Goal: Obtain resource: Download file/media

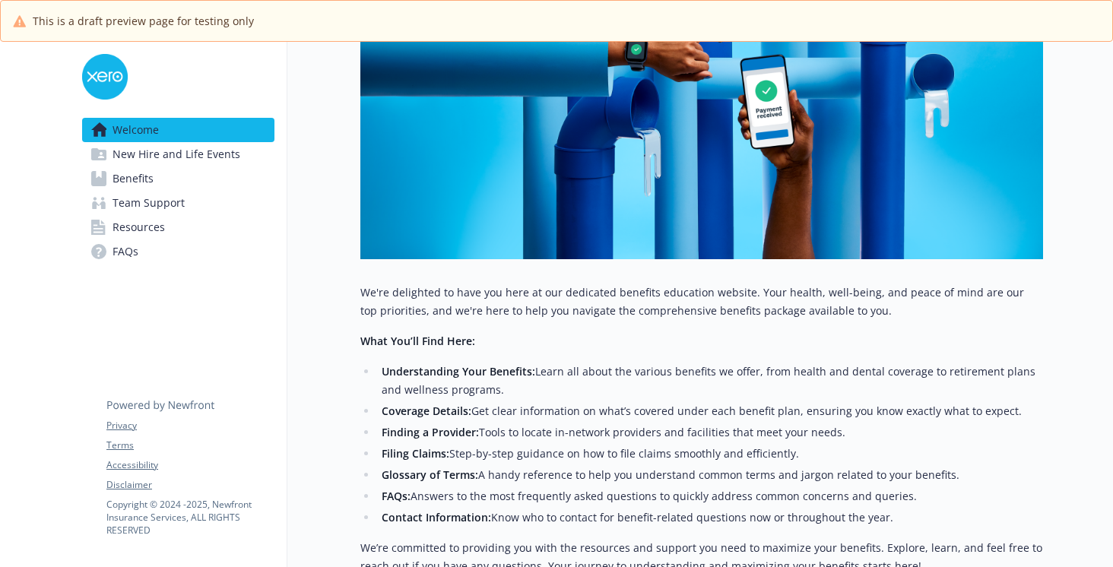
scroll to position [591, 0]
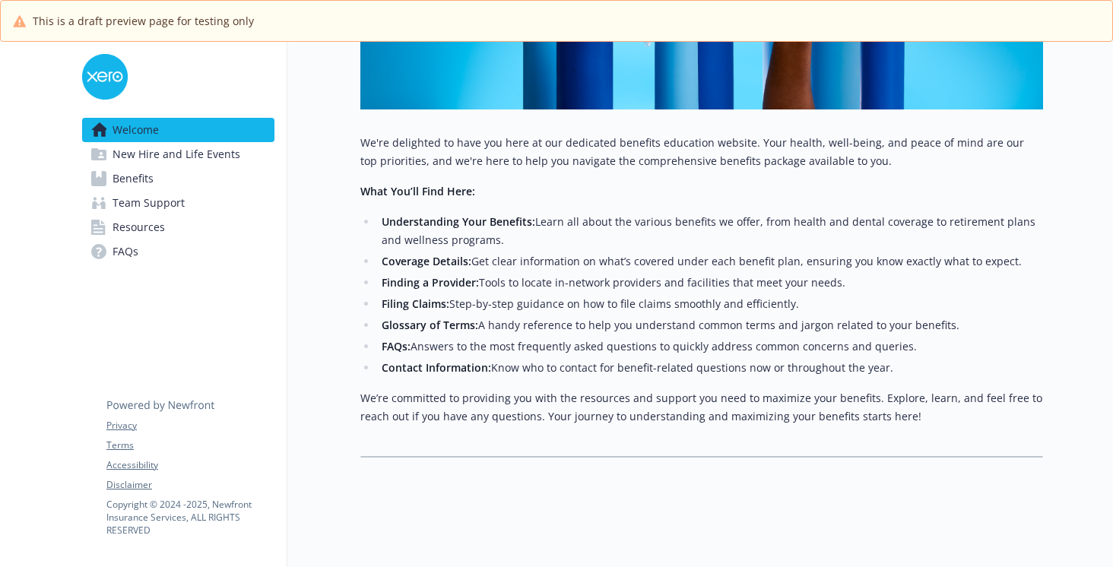
click at [210, 150] on span "New Hire and Life Events" at bounding box center [177, 154] width 128 height 24
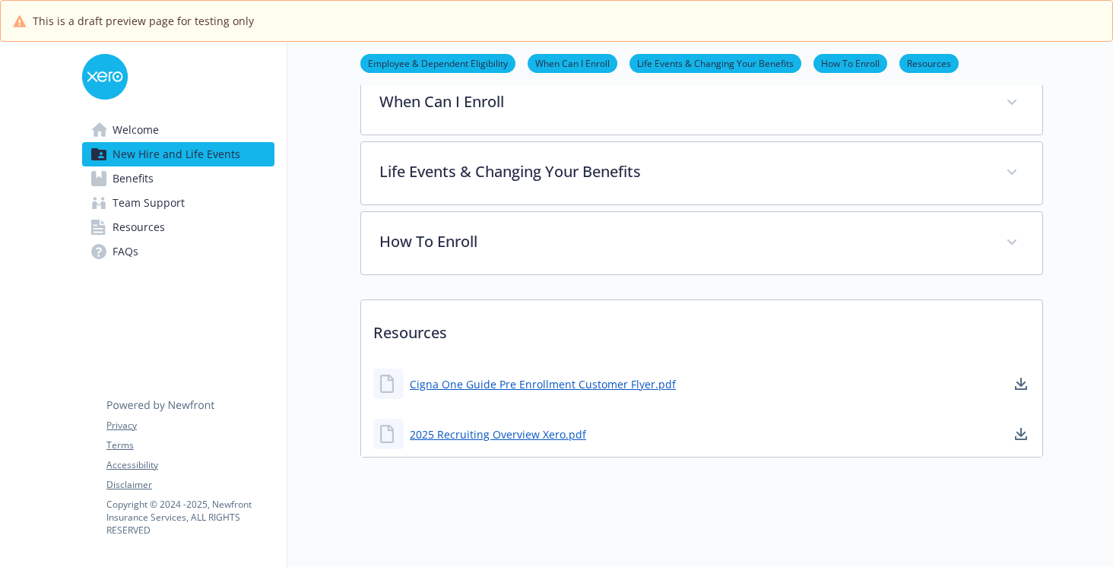
click at [195, 183] on link "Benefits" at bounding box center [178, 179] width 192 height 24
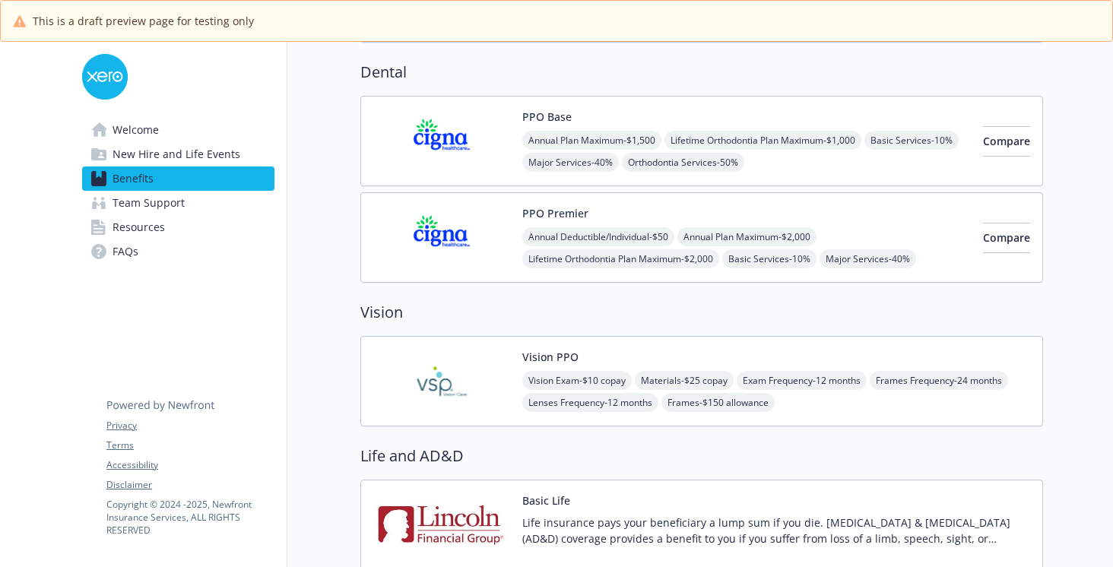
click at [184, 204] on link "Team Support" at bounding box center [178, 203] width 192 height 24
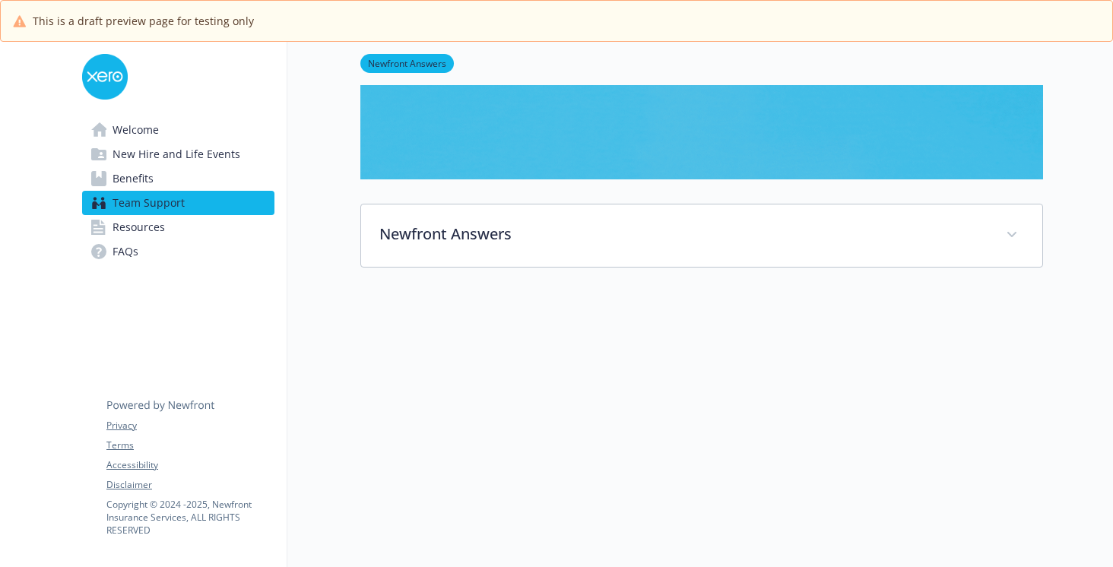
click at [184, 228] on link "Resources" at bounding box center [178, 227] width 192 height 24
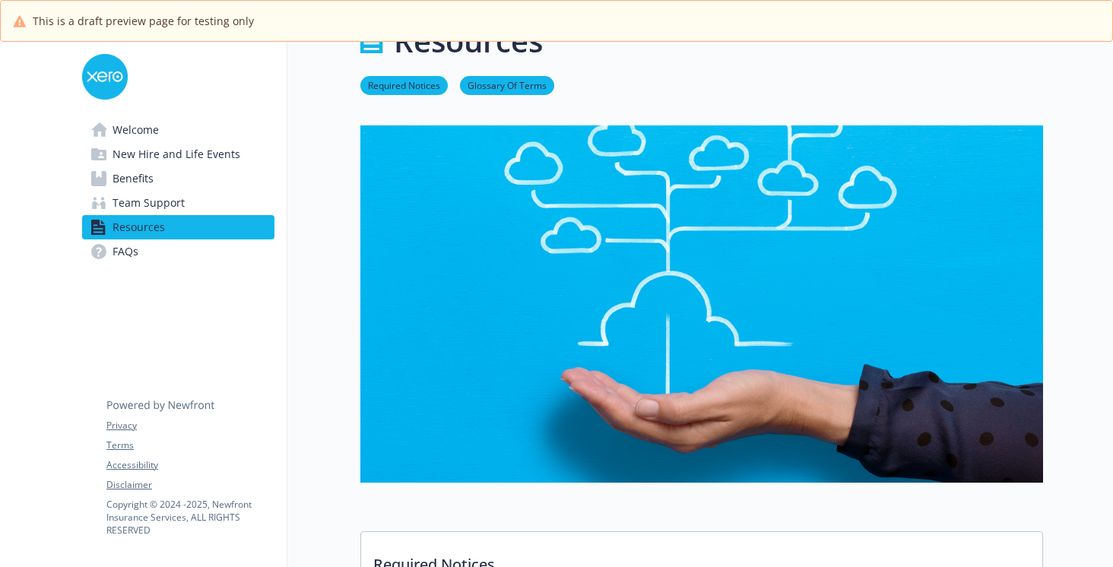
scroll to position [443, 0]
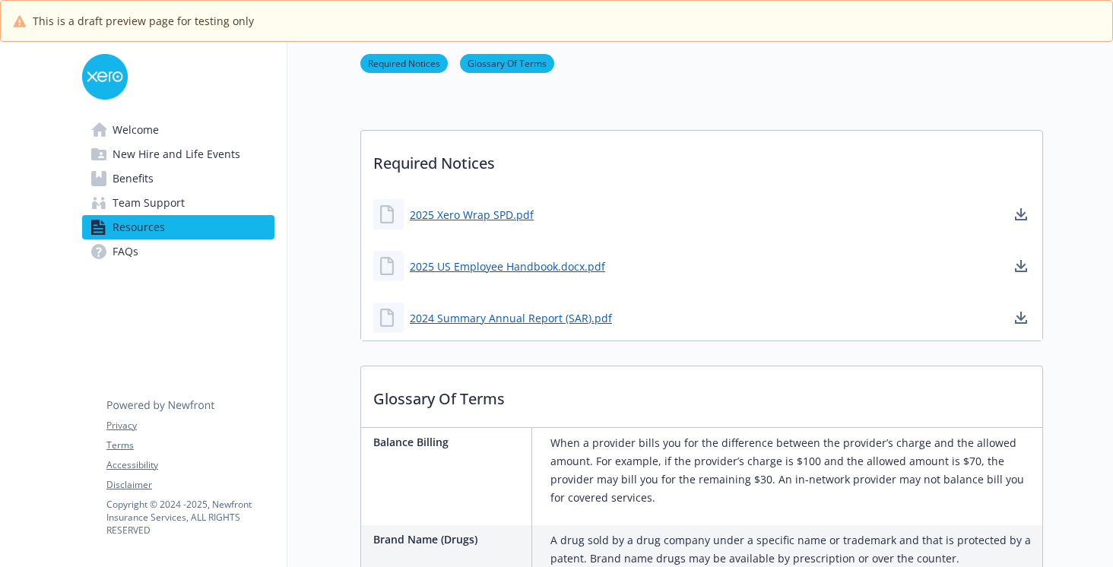
click at [174, 189] on link "Benefits" at bounding box center [178, 179] width 192 height 24
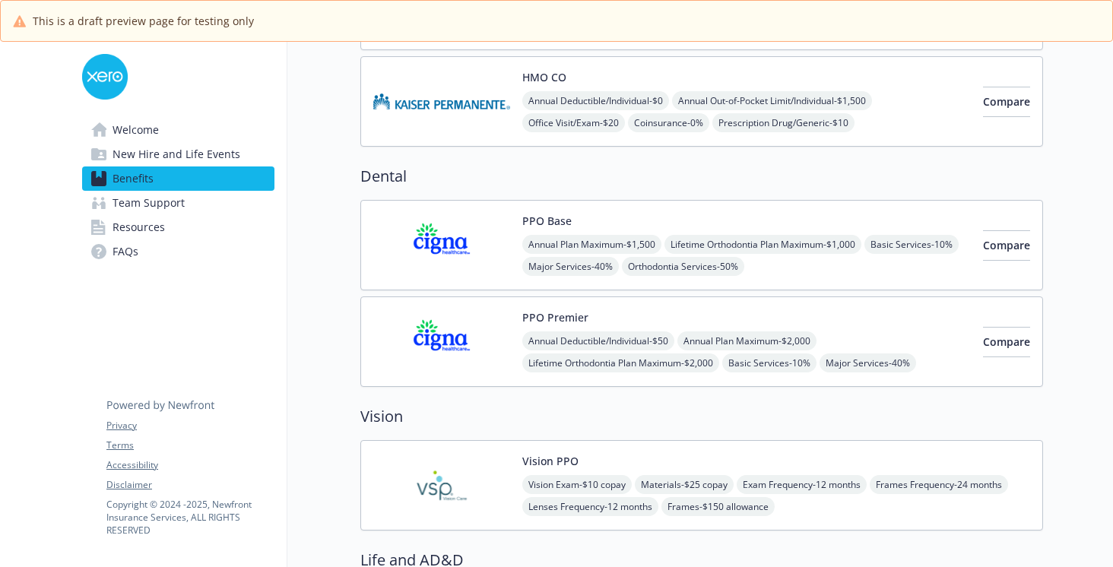
click at [164, 155] on span "New Hire and Life Events" at bounding box center [177, 154] width 128 height 24
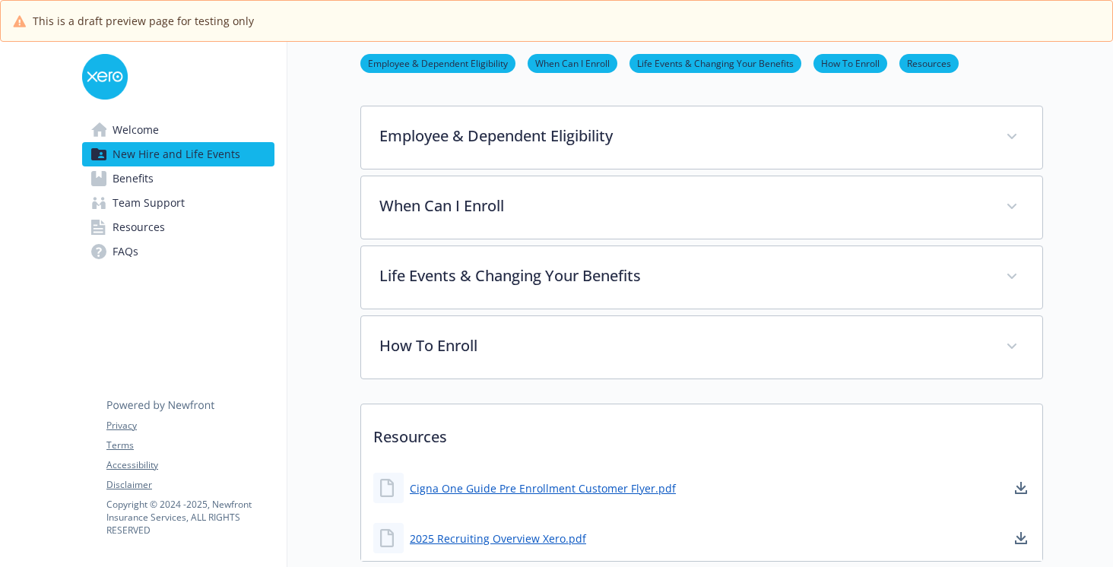
click at [161, 227] on span "Resources" at bounding box center [139, 227] width 52 height 24
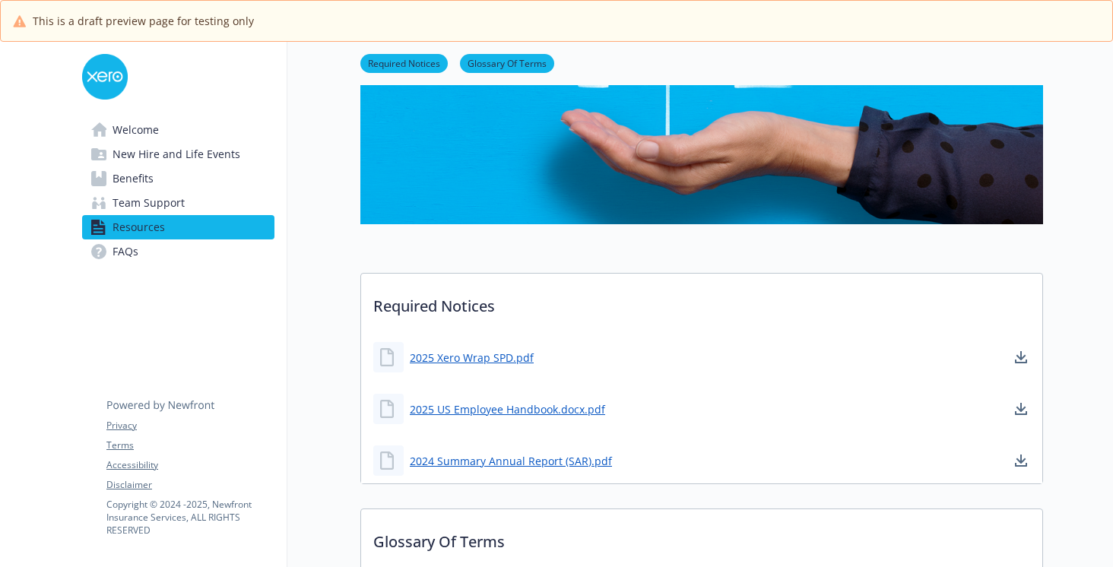
scroll to position [306, 0]
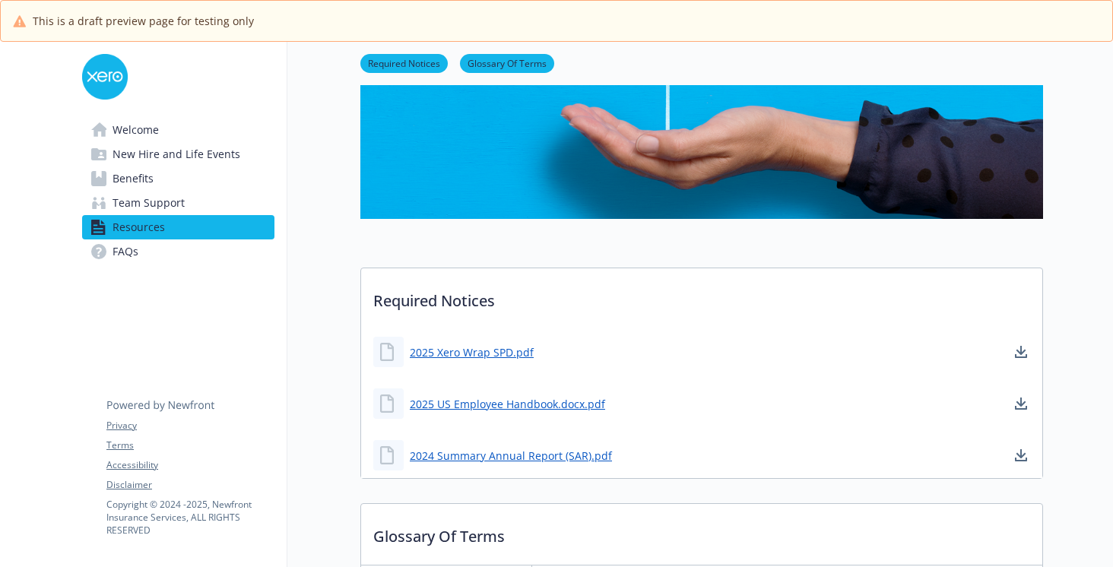
click at [163, 143] on span "New Hire and Life Events" at bounding box center [177, 154] width 128 height 24
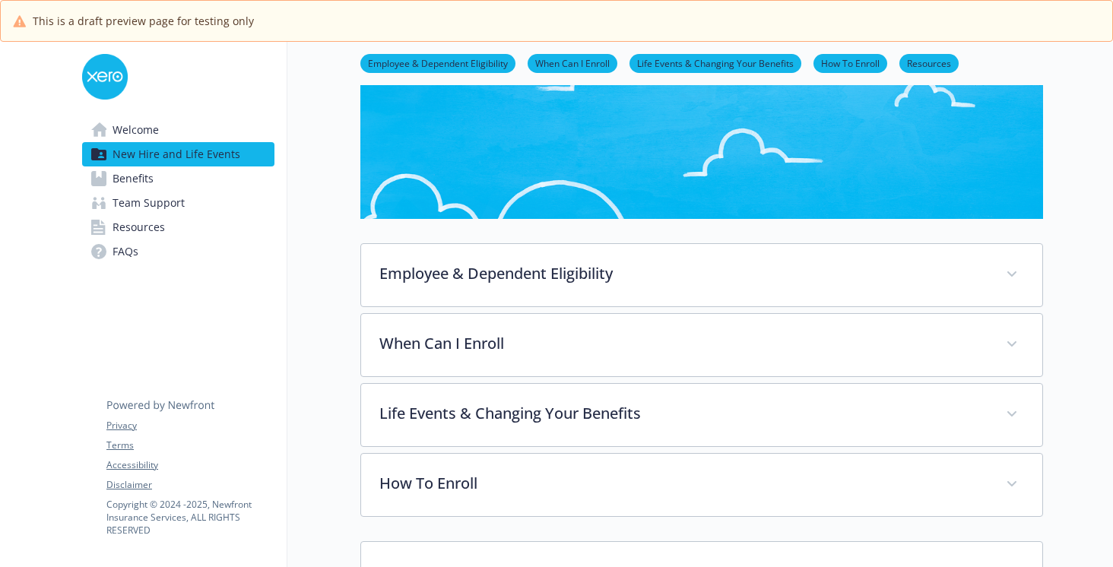
scroll to position [548, 0]
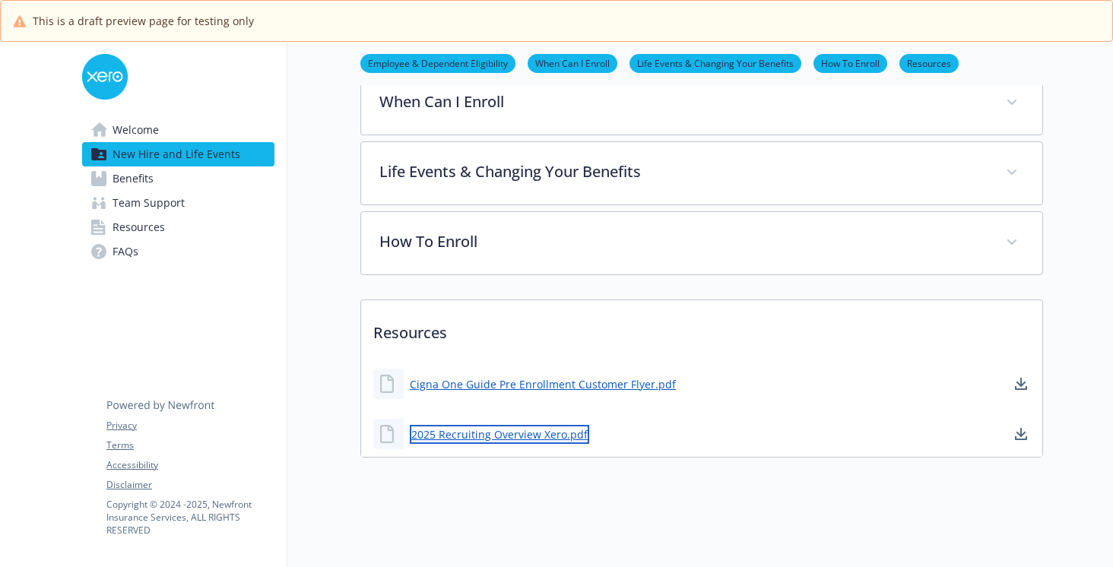
click at [510, 433] on link "2025 Recruiting Overview Xero.pdf" at bounding box center [499, 434] width 179 height 19
